Goal: Transaction & Acquisition: Download file/media

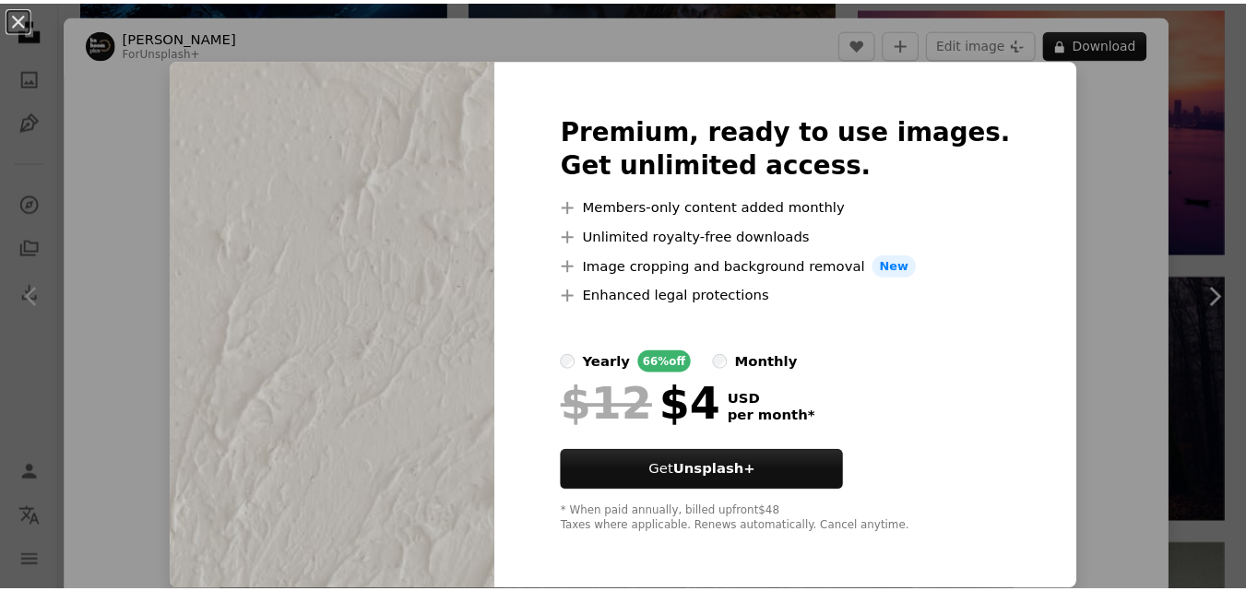
scroll to position [959, 0]
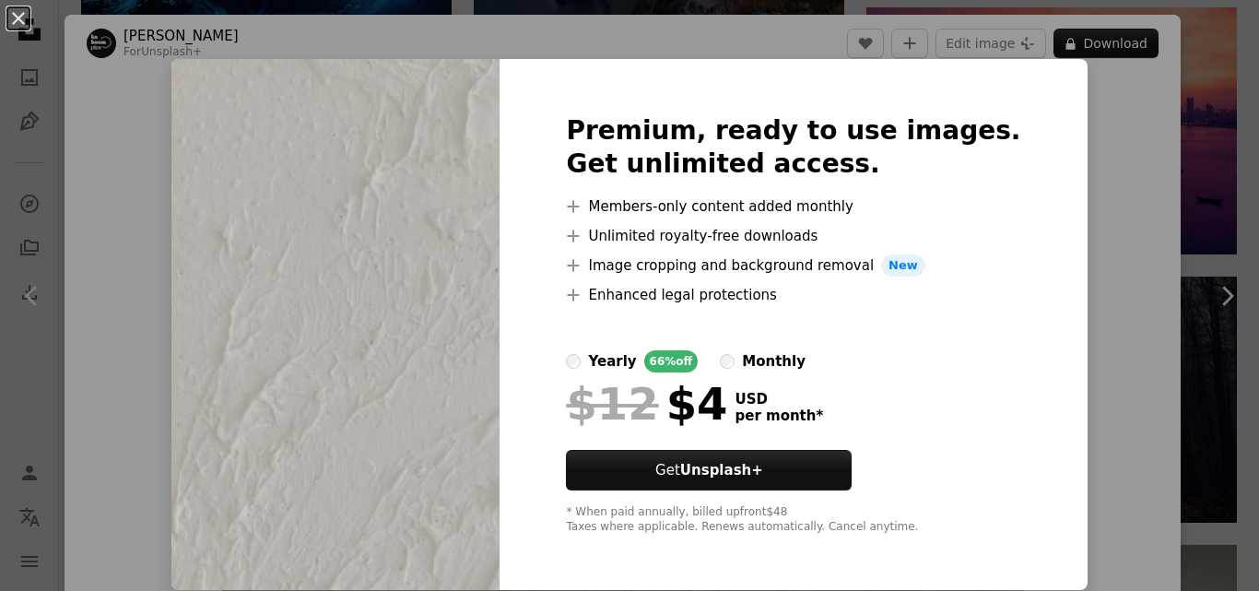
click at [1049, 165] on div "An X shape Premium, ready to use images. Get unlimited access. A plus sign Memb…" at bounding box center [629, 295] width 1259 height 591
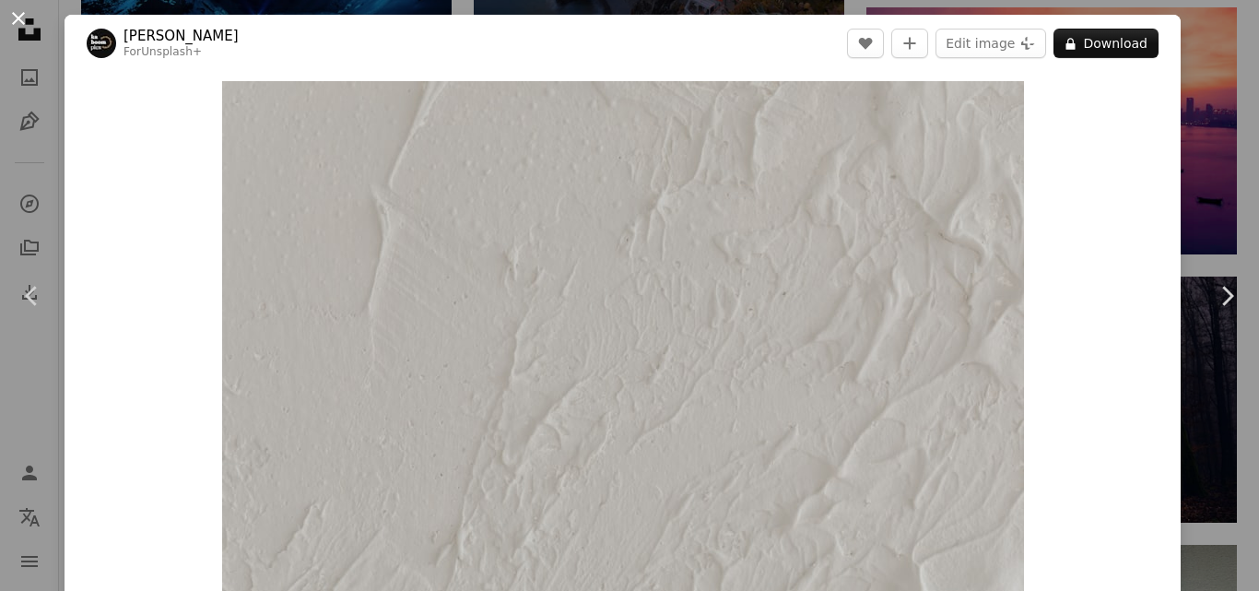
click at [18, 19] on button "An X shape" at bounding box center [18, 18] width 22 height 22
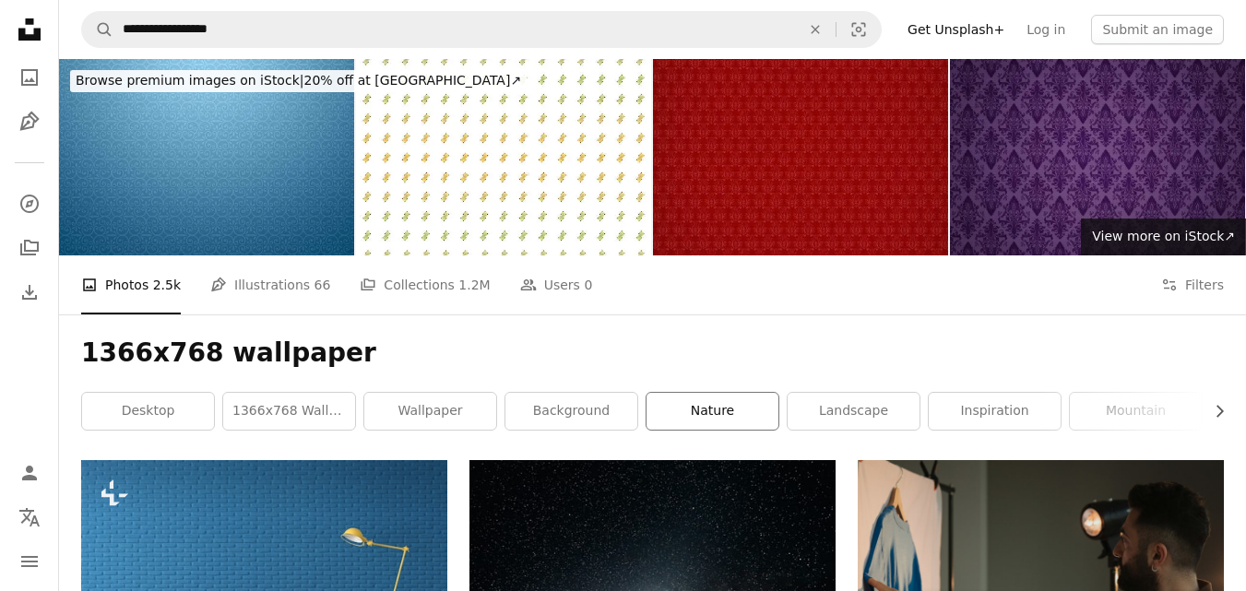
click at [723, 407] on link "nature" at bounding box center [712, 411] width 132 height 37
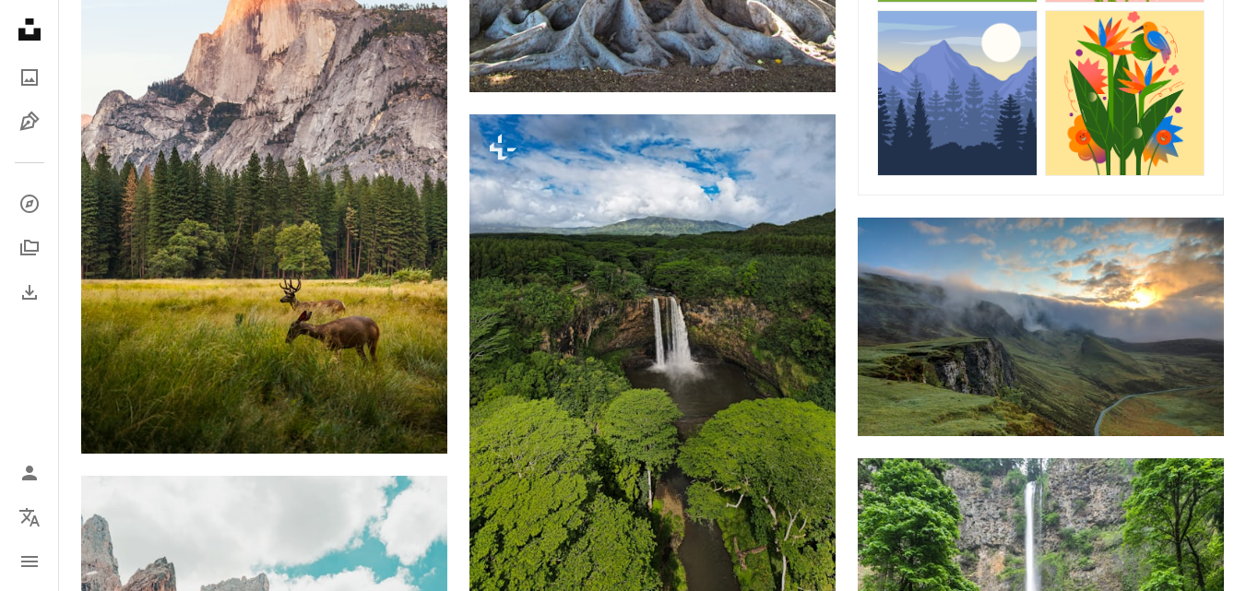
scroll to position [1180, 0]
